Goal: Information Seeking & Learning: Find contact information

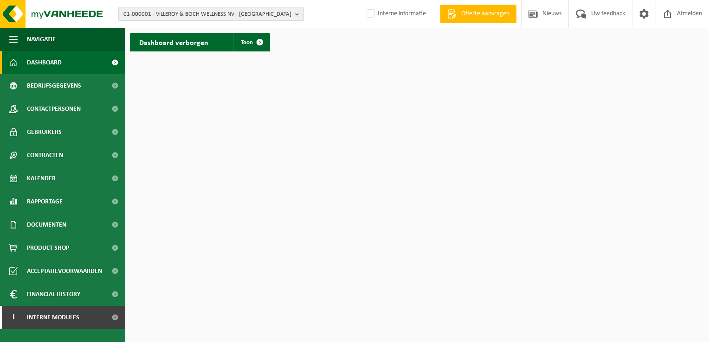
click at [297, 13] on b "button" at bounding box center [299, 13] width 8 height 13
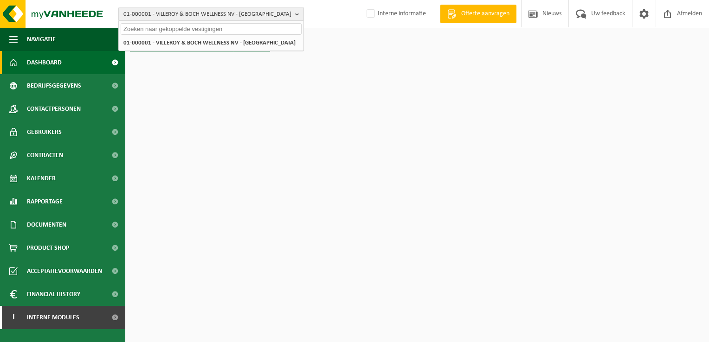
click at [142, 26] on input "text" at bounding box center [211, 29] width 181 height 12
paste input "10-851388"
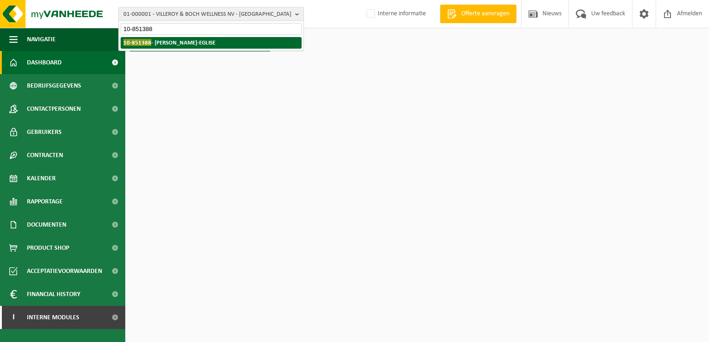
type input "10-851388"
click at [168, 43] on strong "10-851388 - FRIPPIAT YVES - AUTRE-EGLISE" at bounding box center [169, 42] width 92 height 7
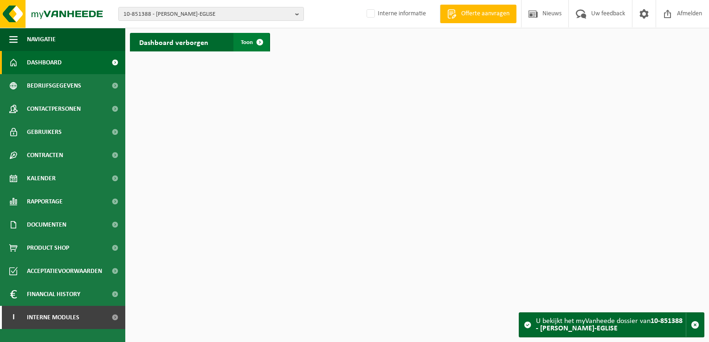
click at [260, 41] on span at bounding box center [260, 42] width 19 height 19
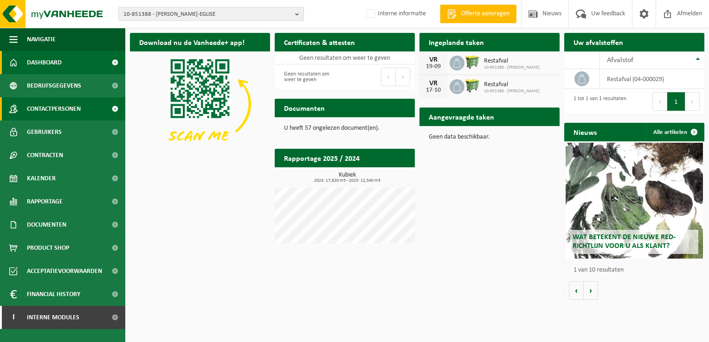
click at [93, 108] on link "Contactpersonen" at bounding box center [62, 108] width 125 height 23
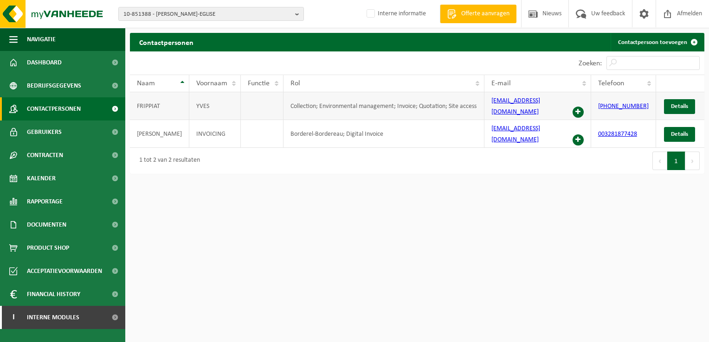
drag, startPoint x: 599, startPoint y: 105, endPoint x: 649, endPoint y: 105, distance: 49.7
click at [649, 105] on td "[PHONE_NUMBER]" at bounding box center [623, 106] width 65 height 28
copy link "[PHONE_NUMBER]"
